Goal: Transaction & Acquisition: Purchase product/service

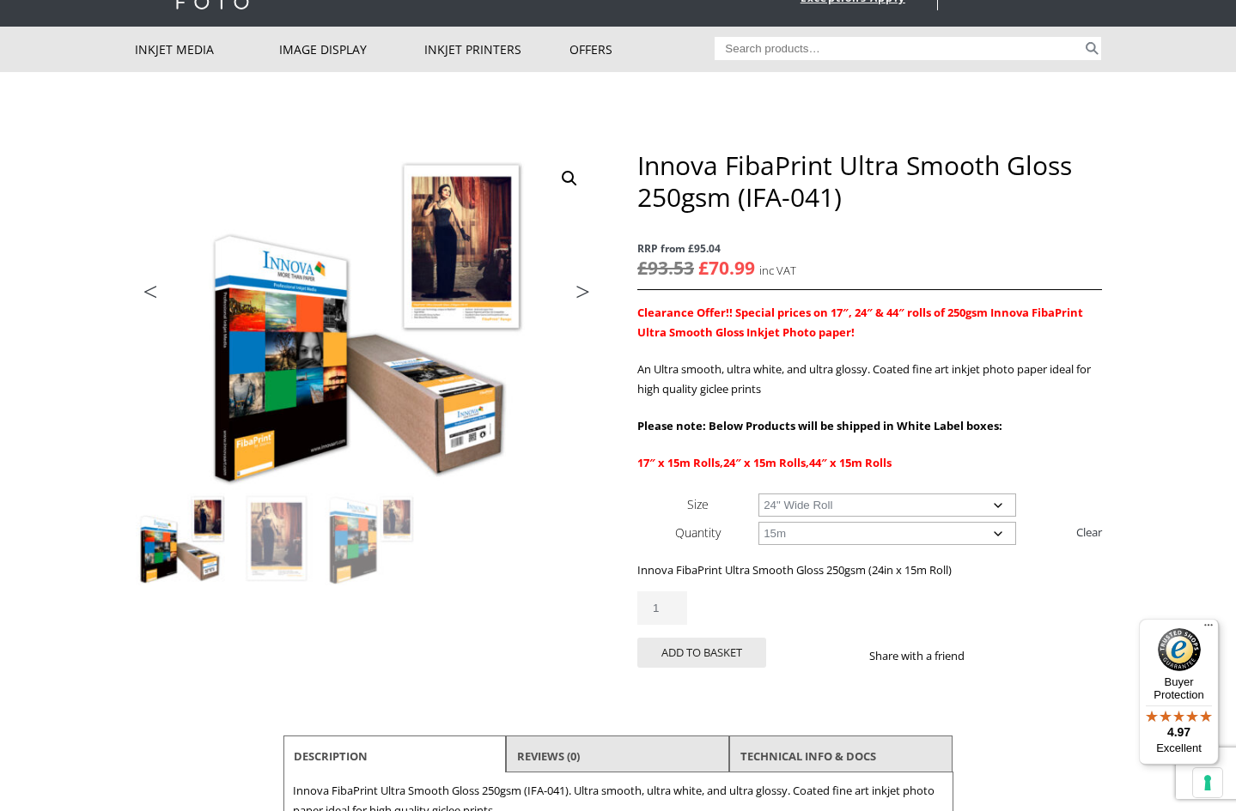
scroll to position [77, 0]
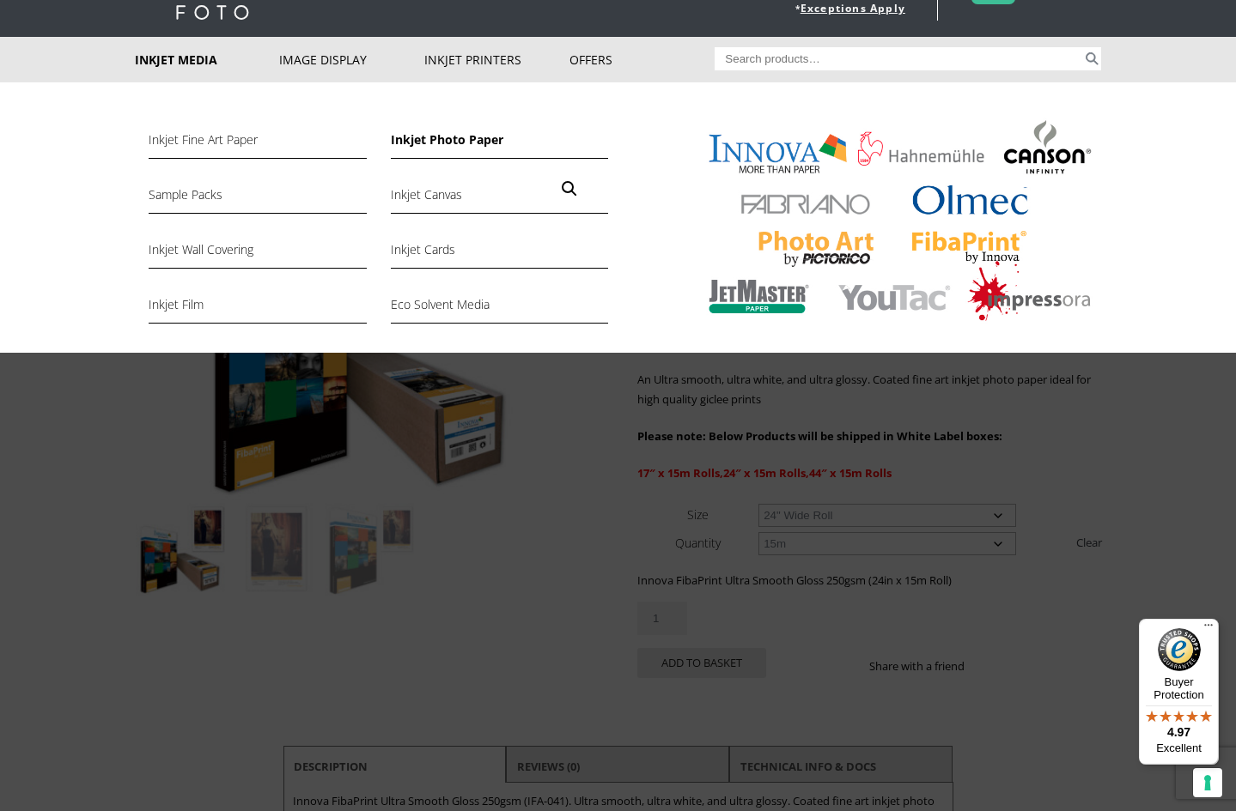
click at [465, 140] on link "Inkjet Photo Paper" at bounding box center [499, 144] width 217 height 29
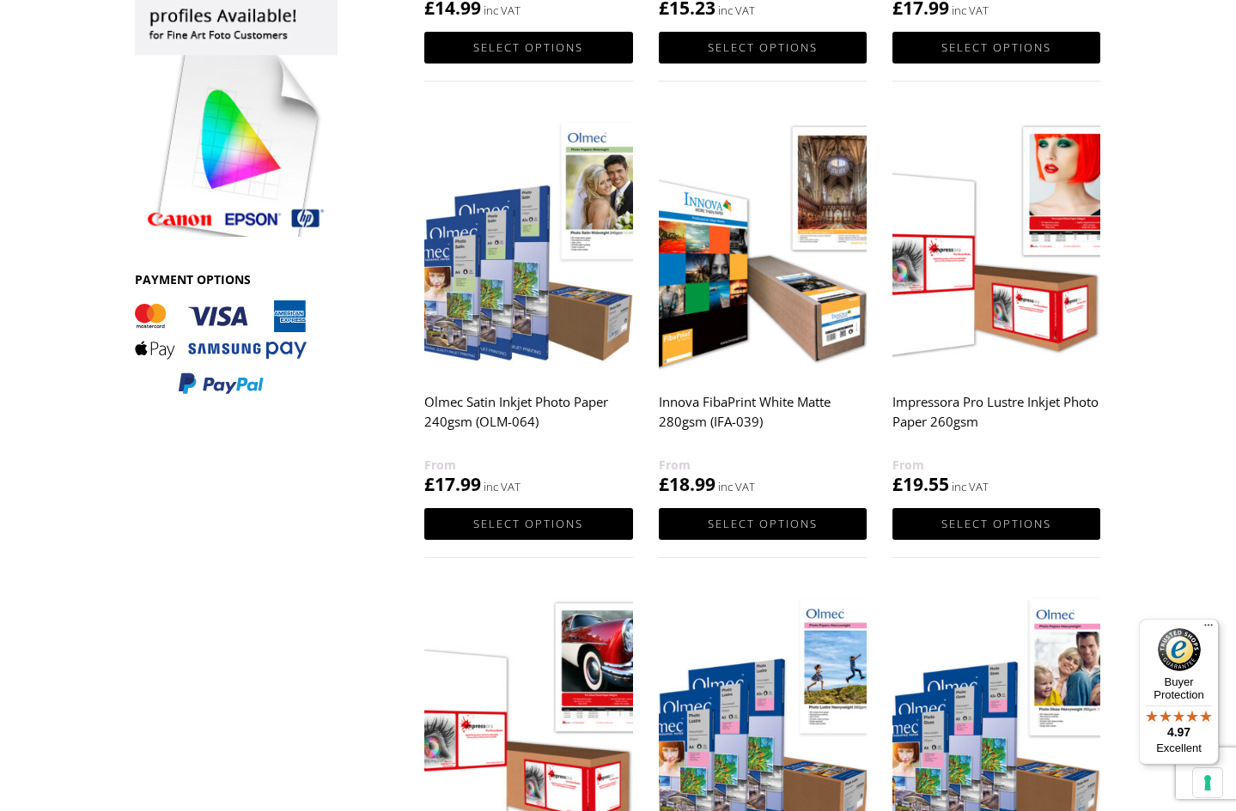
scroll to position [690, 0]
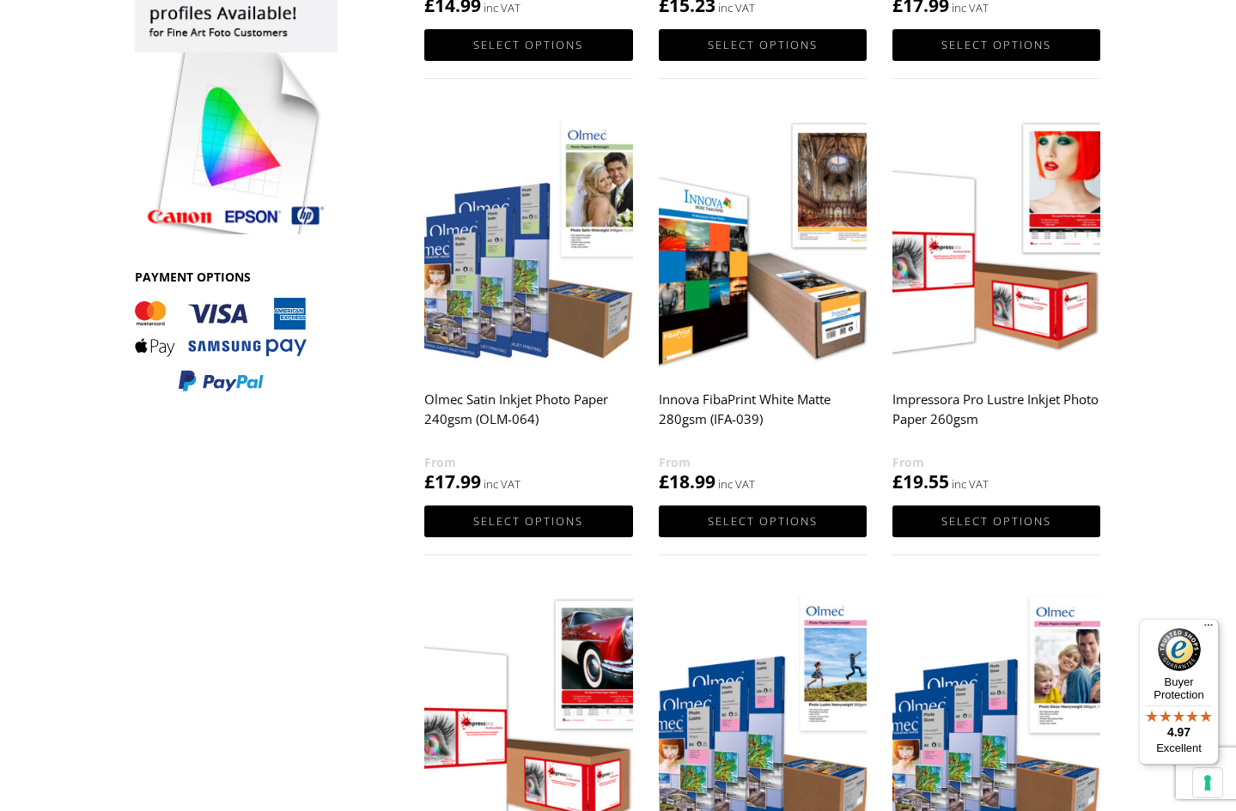
click at [731, 282] on img at bounding box center [763, 242] width 208 height 260
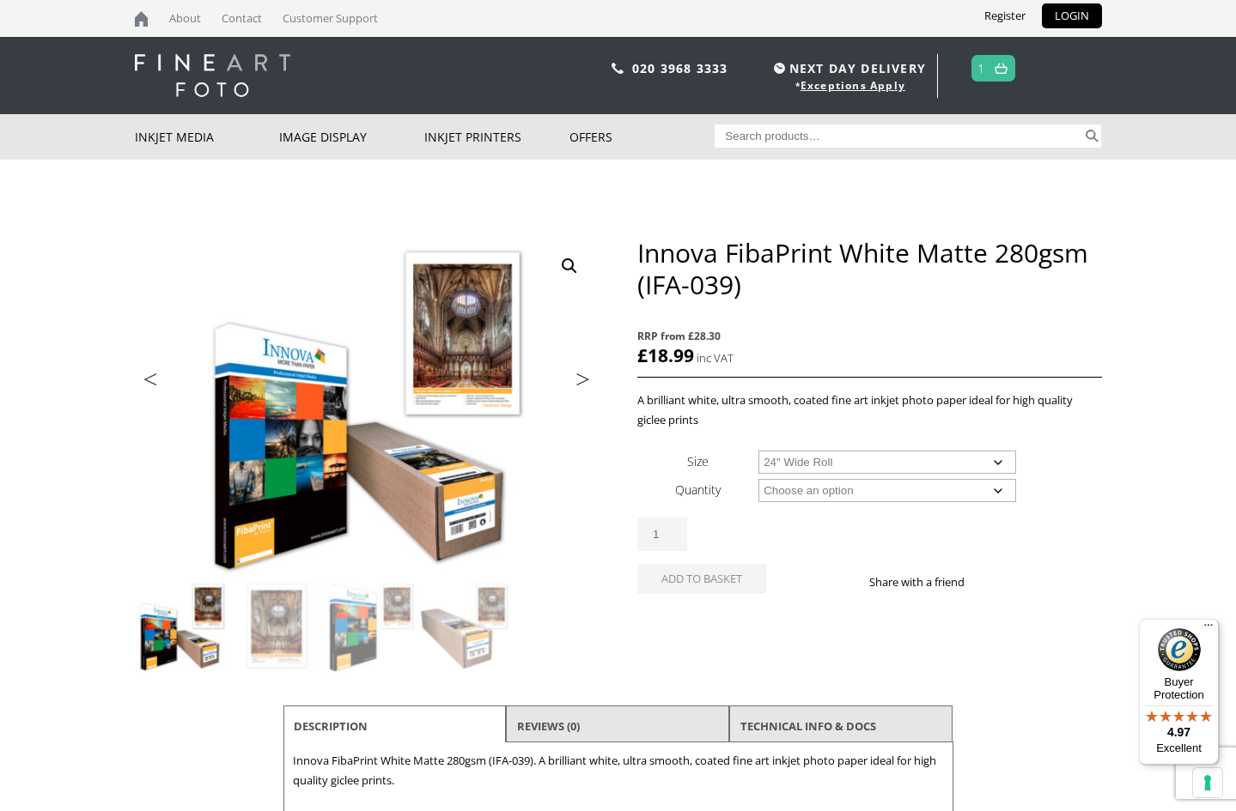
select select "24-wide-roll"
select select "15m"
select select "24-wide-roll"
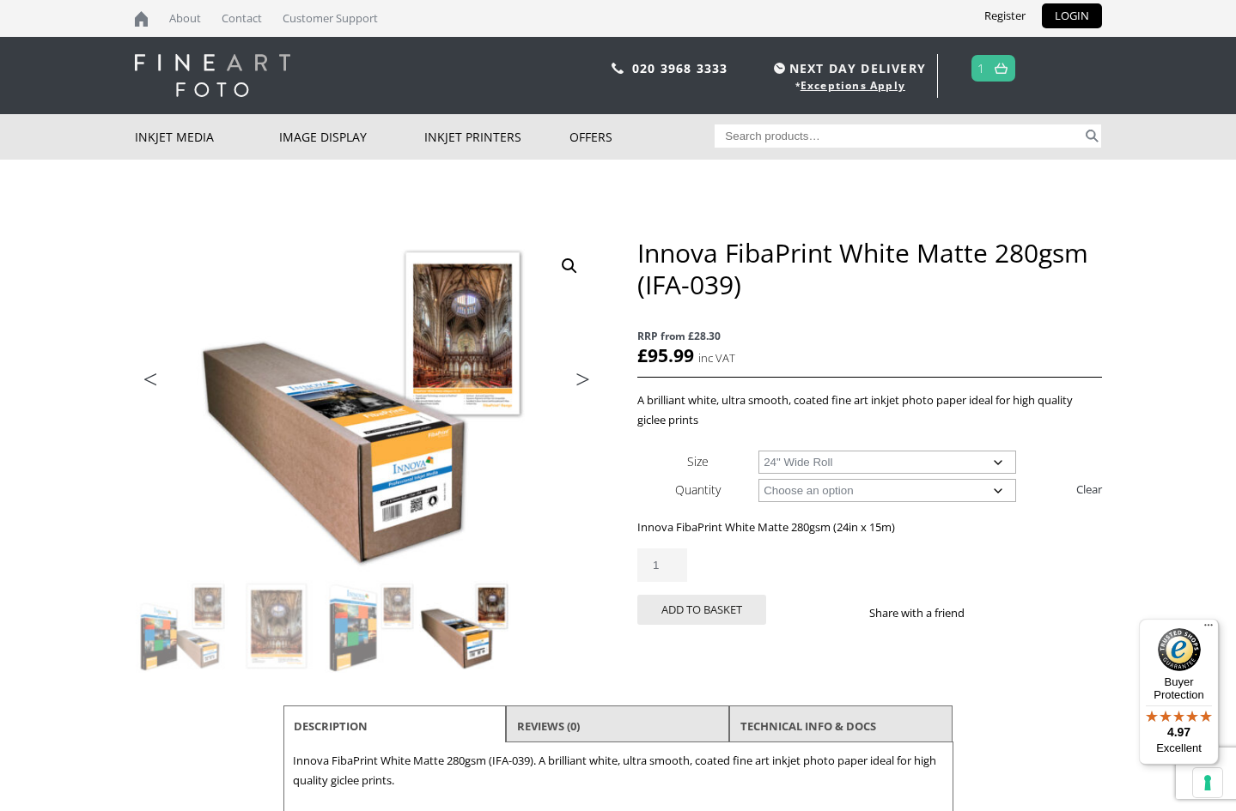
click at [670, 567] on input "1" at bounding box center [662, 565] width 50 height 33
type input "2"
click at [668, 560] on input "2" at bounding box center [662, 565] width 50 height 33
click at [731, 604] on button "Add to basket" at bounding box center [701, 610] width 129 height 30
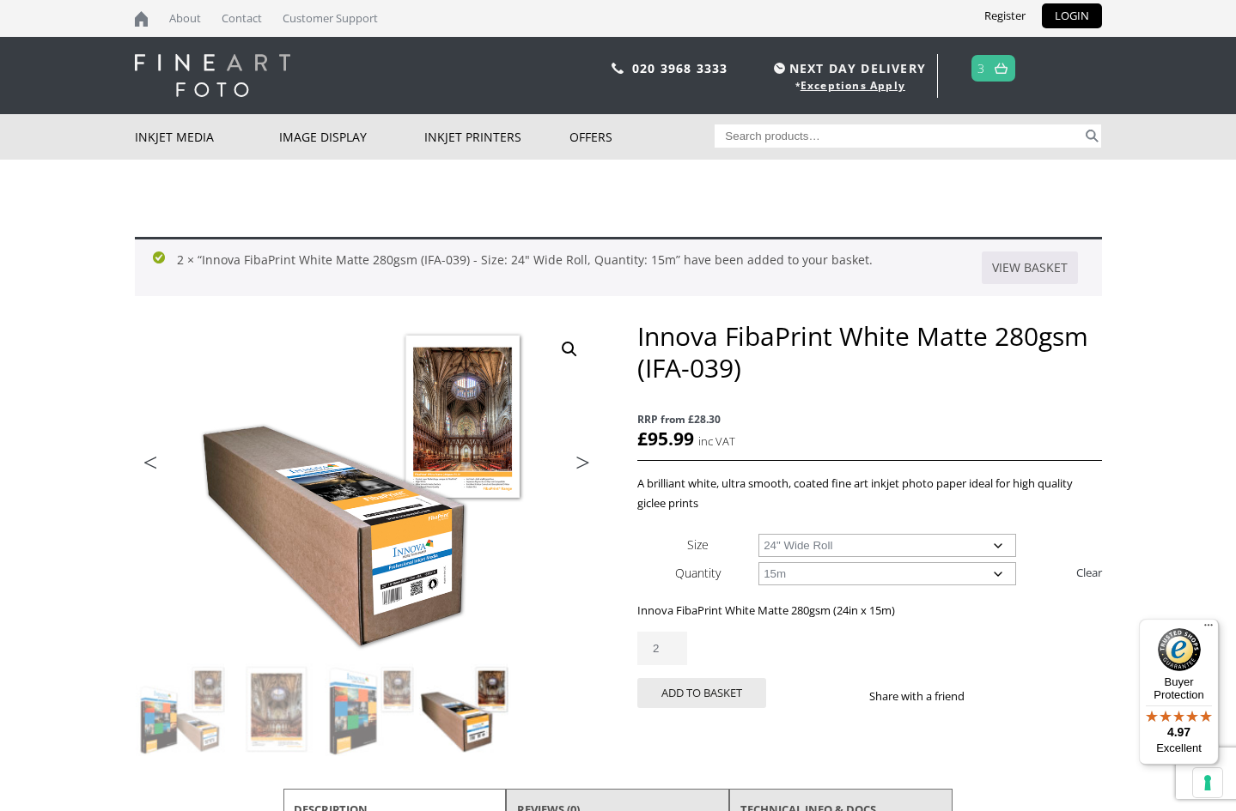
click at [996, 70] on img at bounding box center [1000, 68] width 13 height 11
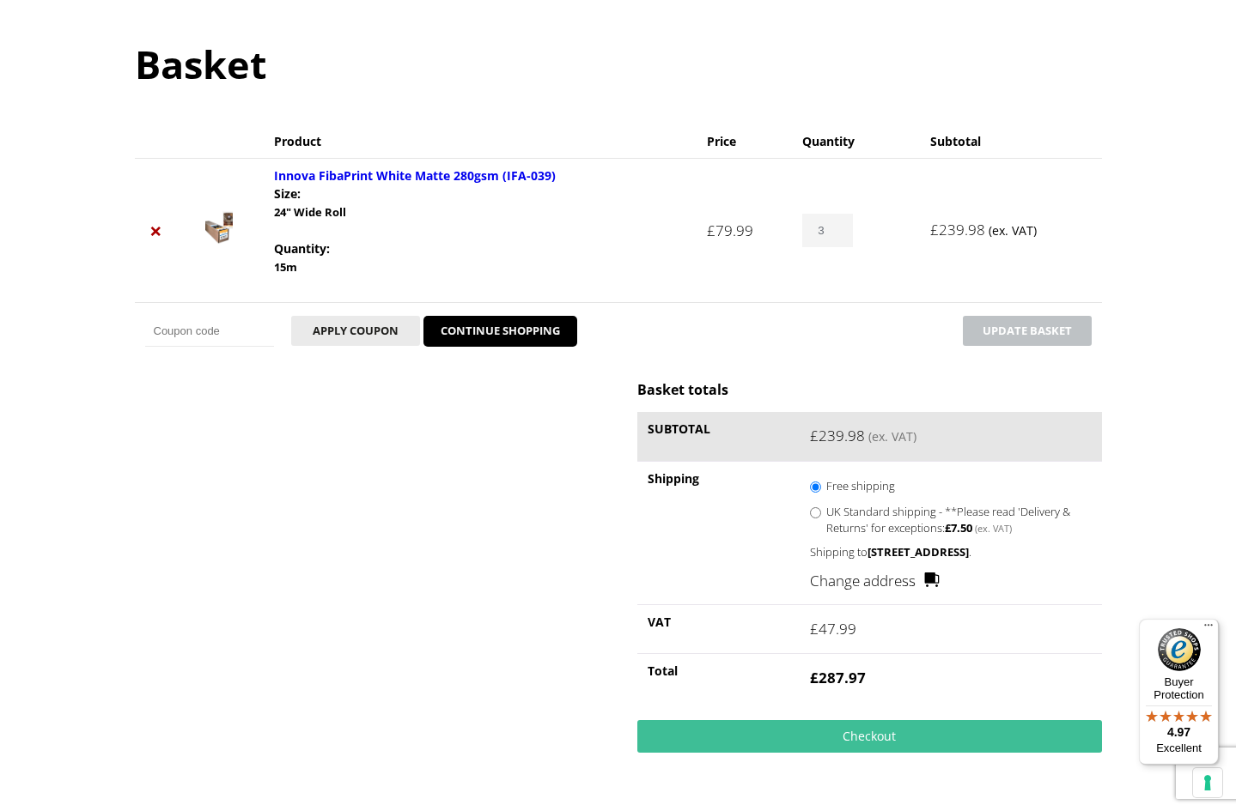
scroll to position [161, 0]
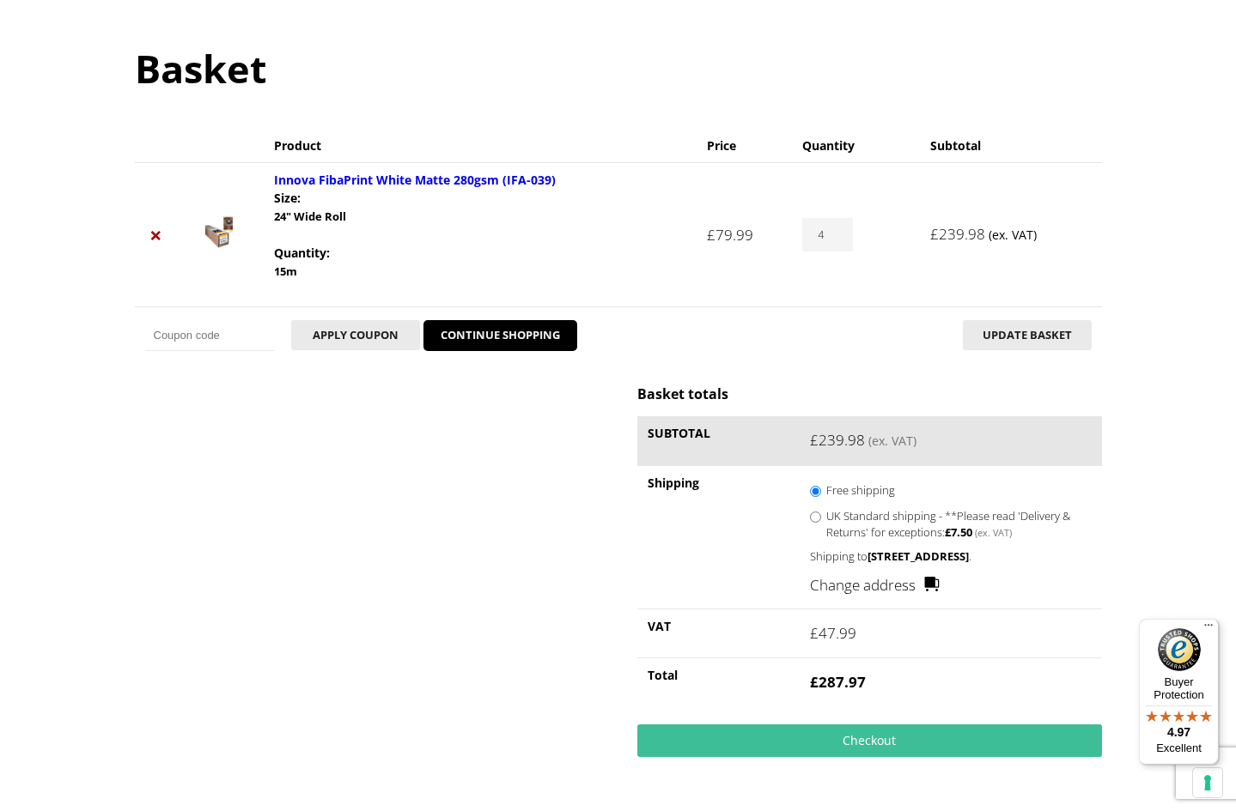
click at [833, 234] on input "4" at bounding box center [827, 234] width 50 height 33
click at [833, 238] on input "3" at bounding box center [827, 234] width 50 height 33
type input "2"
click at [833, 238] on input "2" at bounding box center [827, 234] width 50 height 33
click at [1036, 328] on button "Update basket" at bounding box center [1027, 335] width 129 height 30
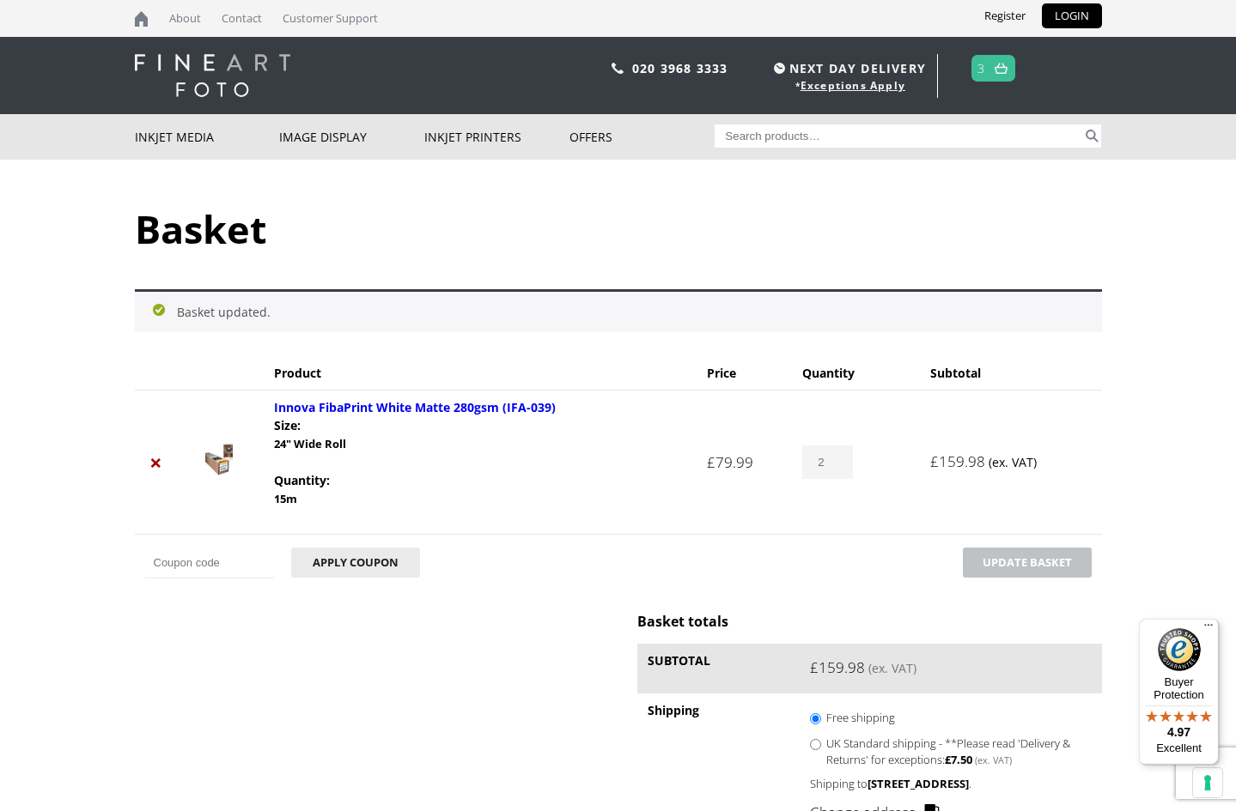
scroll to position [0, 0]
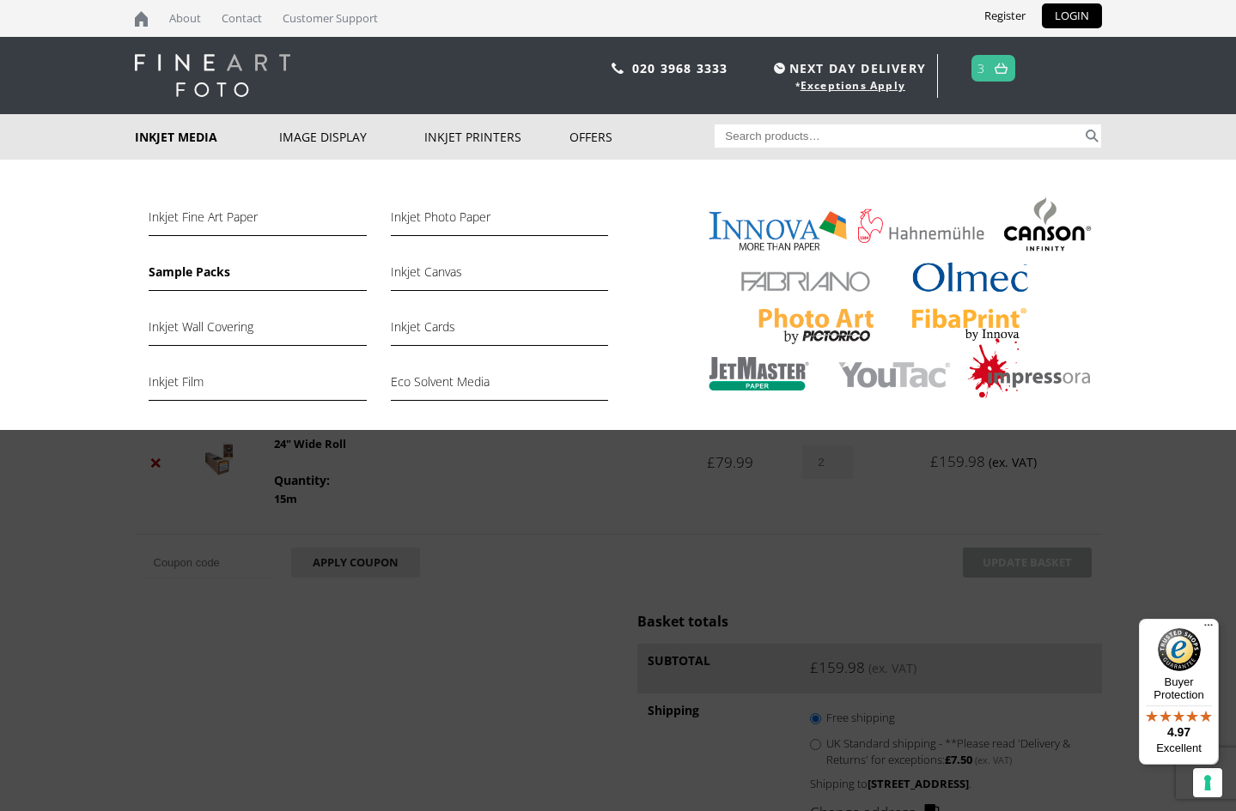
click at [204, 270] on link "Sample Packs" at bounding box center [257, 276] width 217 height 29
